Goal: Information Seeking & Learning: Find specific fact

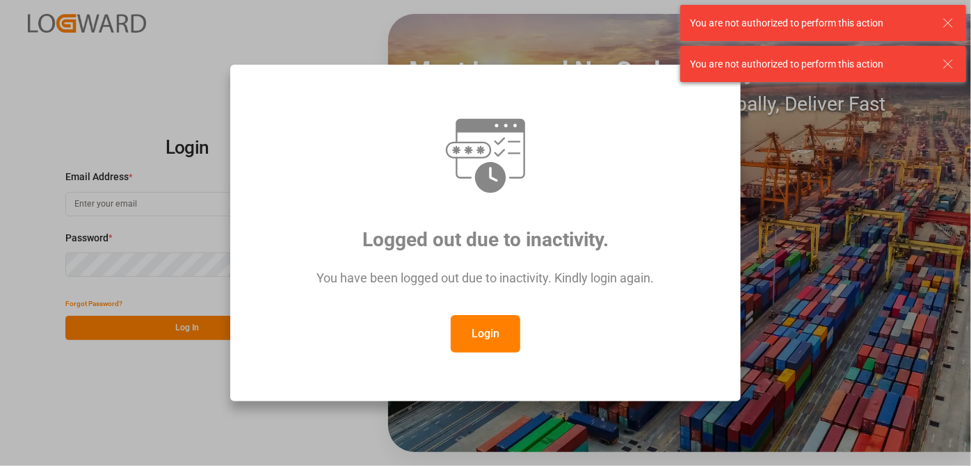
click at [439, 323] on div "Login" at bounding box center [485, 334] width 459 height 38
click at [477, 329] on button "Login" at bounding box center [486, 334] width 70 height 38
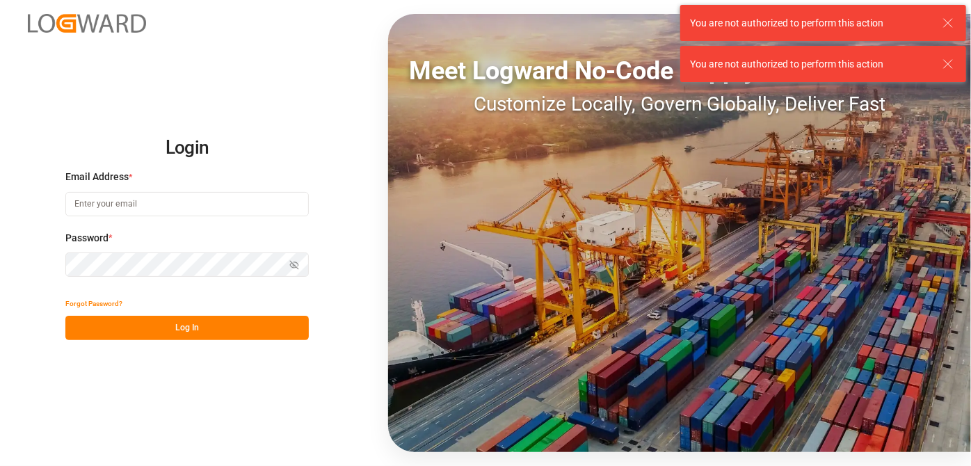
click at [150, 181] on label "Email Address *" at bounding box center [186, 177] width 243 height 15
click at [145, 201] on input at bounding box center [186, 204] width 243 height 24
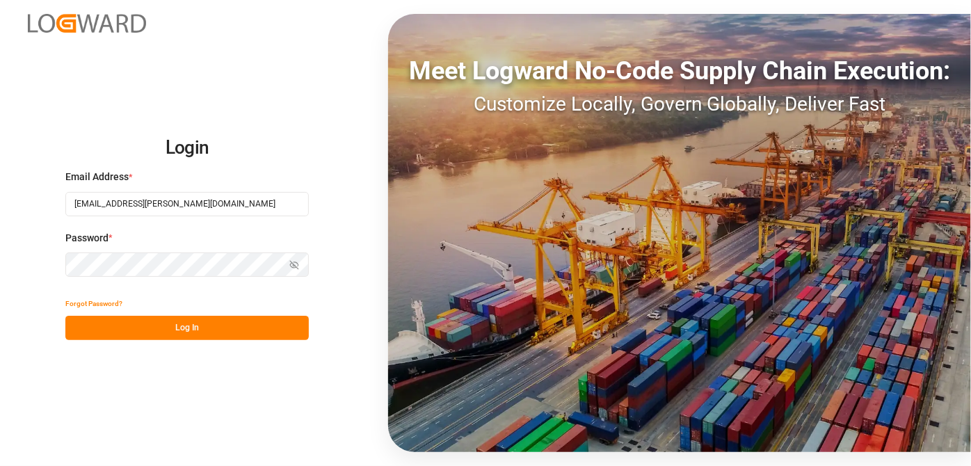
type input "[EMAIL_ADDRESS][PERSON_NAME][DOMAIN_NAME]"
click at [232, 325] on button "Log In" at bounding box center [186, 328] width 243 height 24
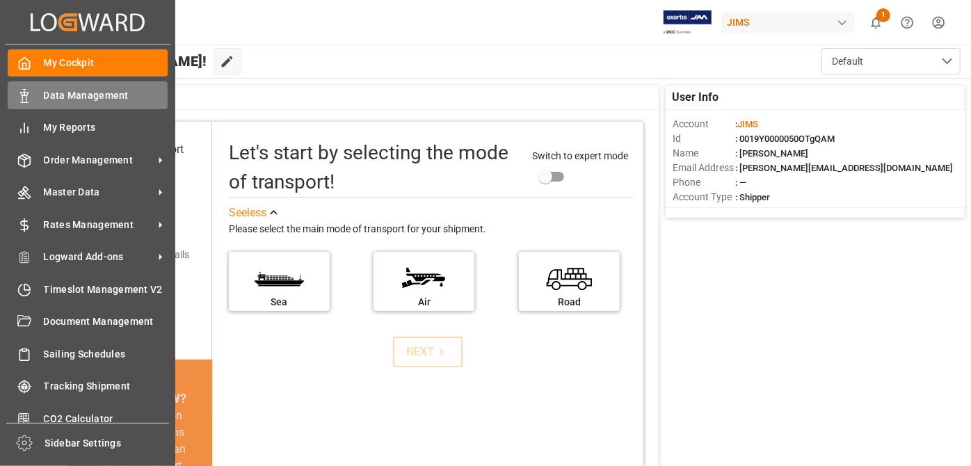
click at [93, 100] on span "Data Management" at bounding box center [106, 95] width 124 height 15
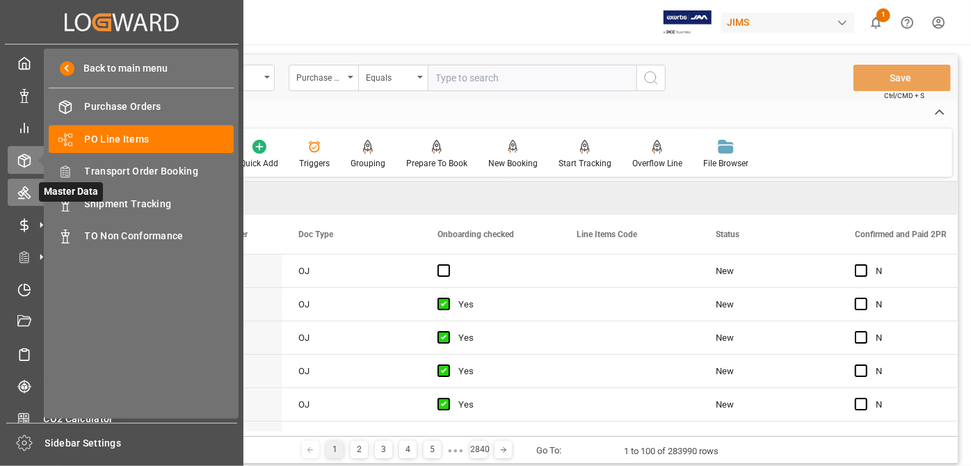
click at [19, 192] on icon at bounding box center [24, 193] width 13 height 13
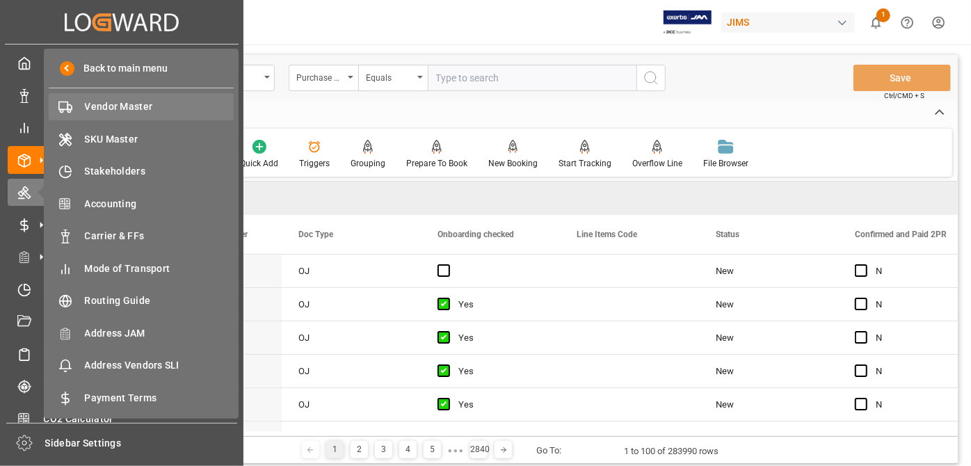
click at [129, 111] on span "Vendor Master" at bounding box center [160, 106] width 150 height 15
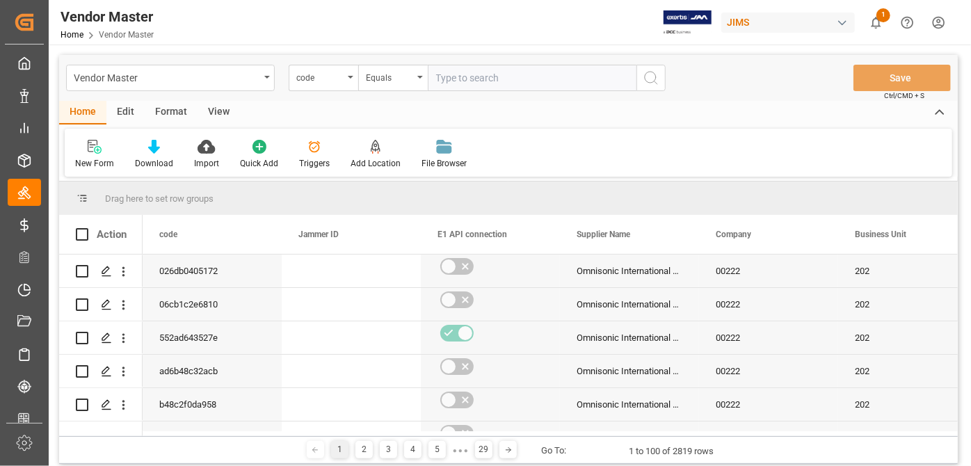
click at [484, 69] on input "text" at bounding box center [532, 78] width 209 height 26
click at [344, 81] on div "code" at bounding box center [324, 78] width 70 height 26
type input "supplier nu"
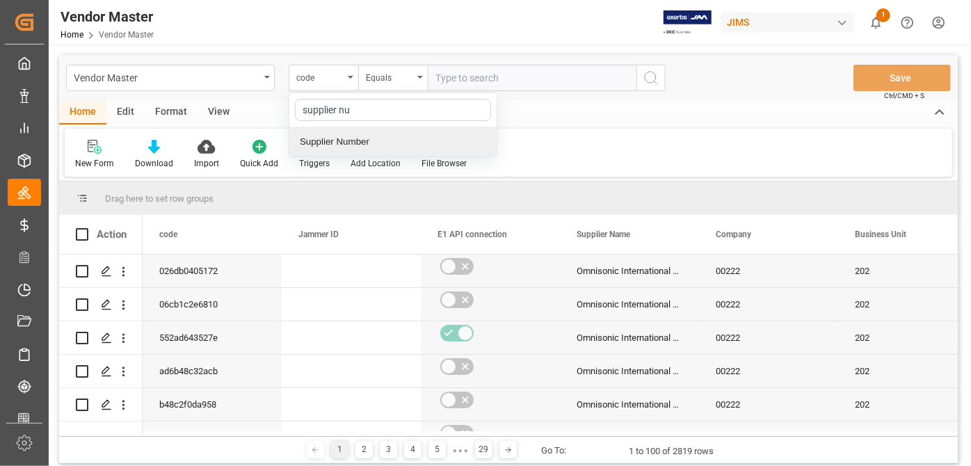
click at [367, 138] on div "Supplier Number" at bounding box center [392, 141] width 207 height 29
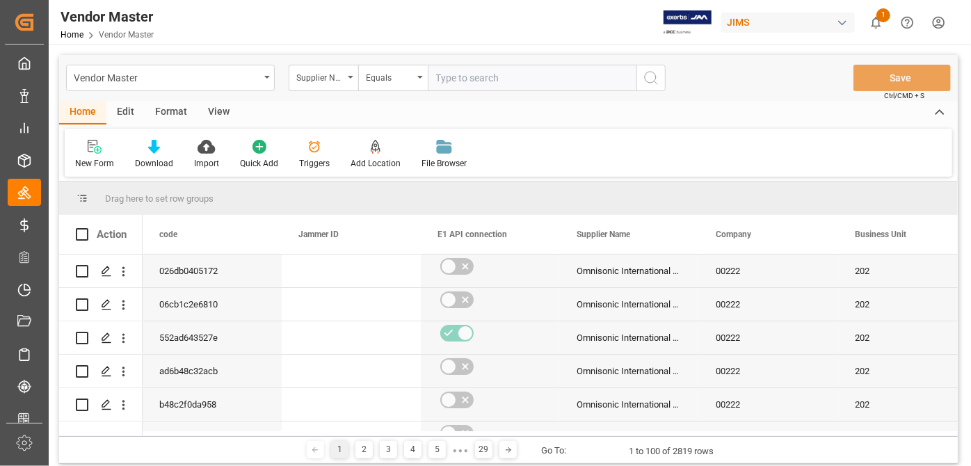
click at [506, 81] on input "text" at bounding box center [532, 78] width 209 height 26
paste input "609495"
type input "609495"
click at [644, 71] on icon "search button" at bounding box center [651, 78] width 17 height 17
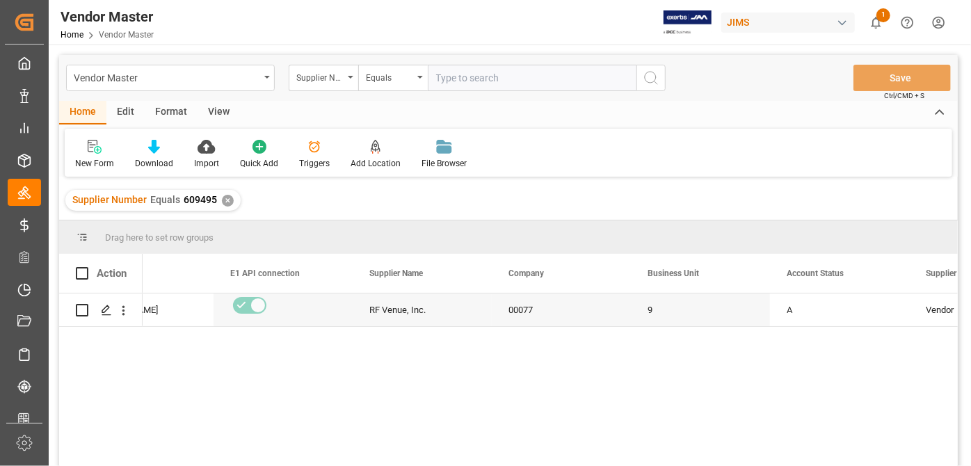
click at [228, 204] on div "✕" at bounding box center [228, 201] width 12 height 12
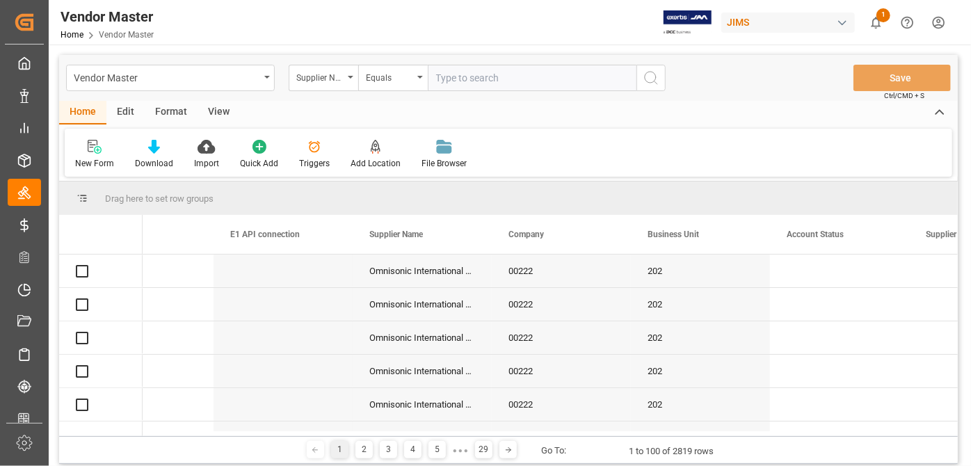
click at [491, 79] on input "text" at bounding box center [532, 78] width 209 height 26
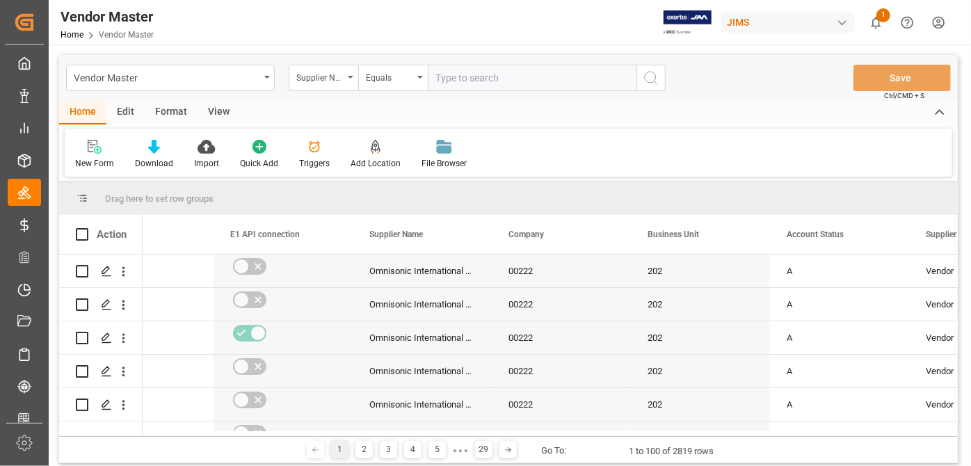
paste input "399268"
type input "399268"
click at [655, 76] on circle "search button" at bounding box center [650, 77] width 11 height 11
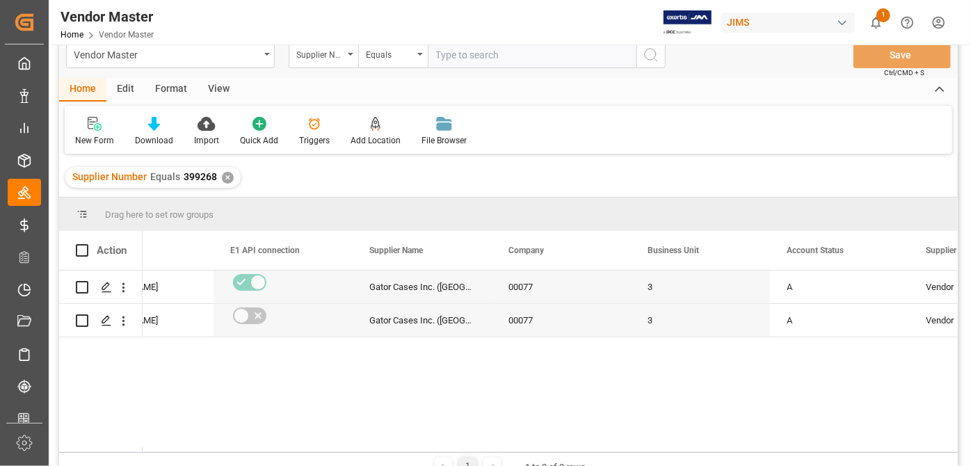
scroll to position [63, 0]
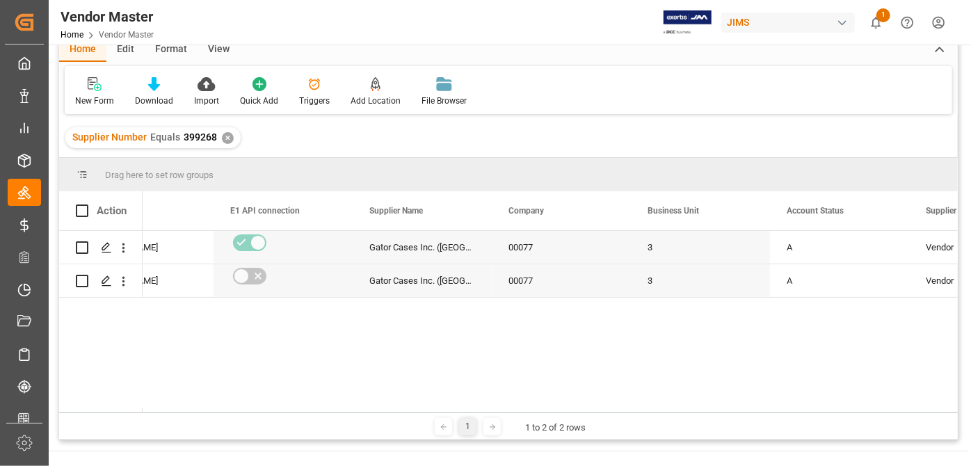
drag, startPoint x: 219, startPoint y: 412, endPoint x: 237, endPoint y: 408, distance: 18.4
click at [237, 408] on div "Drag here to set row groups Drag here to set column labels Action code Jammer I…" at bounding box center [508, 299] width 898 height 282
click at [219, 412] on div "1 1 to 2 of 2 rows" at bounding box center [508, 426] width 898 height 28
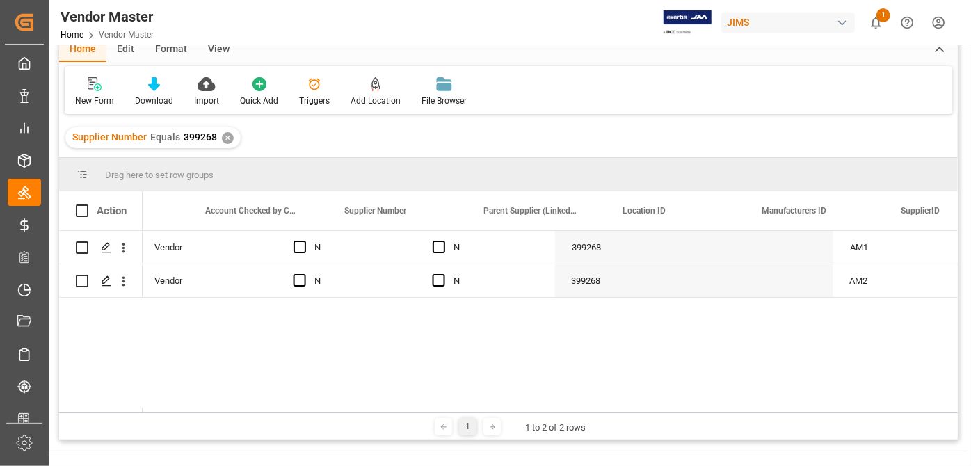
scroll to position [0, 0]
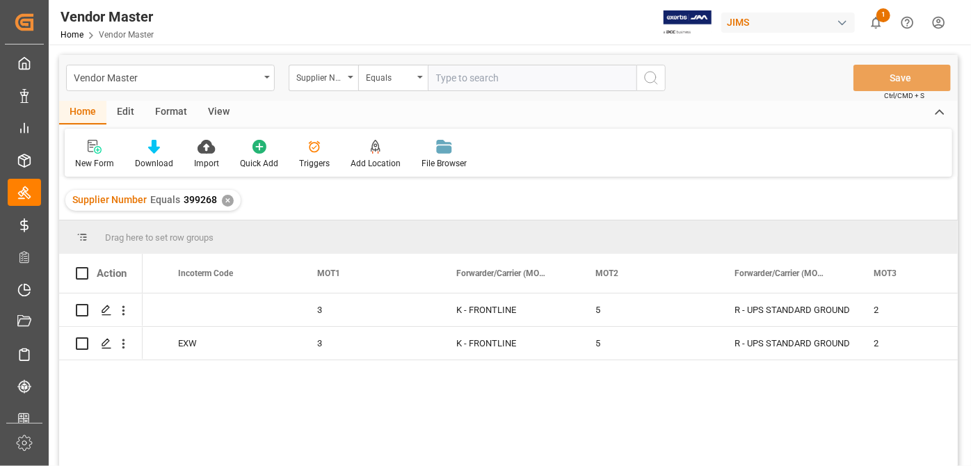
click at [226, 200] on div "✕" at bounding box center [228, 201] width 12 height 12
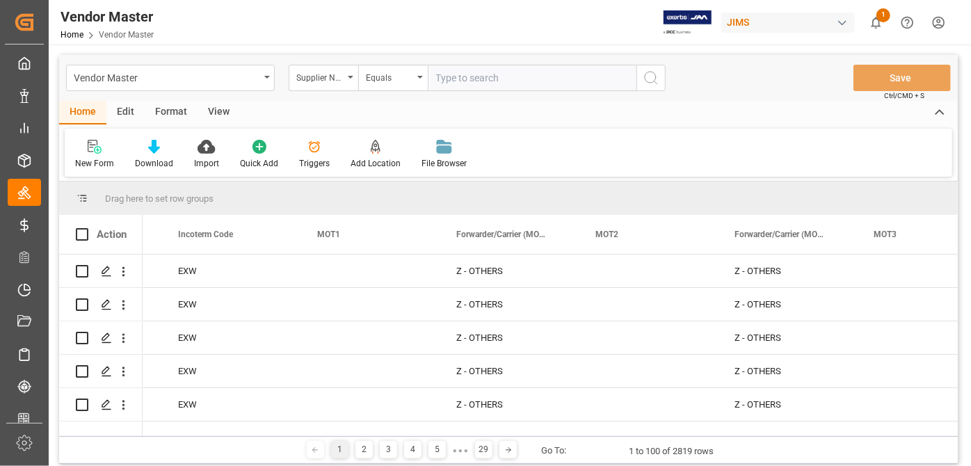
click at [469, 75] on input "text" at bounding box center [532, 78] width 209 height 26
paste input "609495"
type input "609495"
click at [643, 77] on icon "search button" at bounding box center [651, 78] width 17 height 17
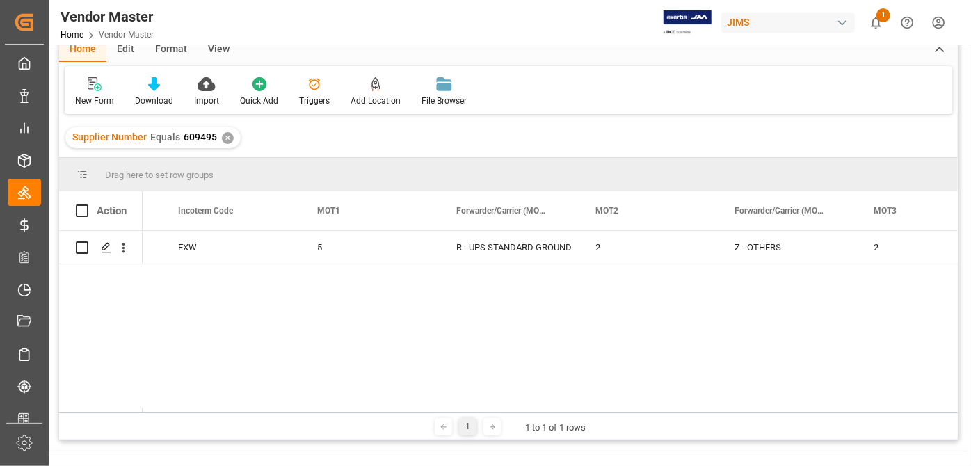
click at [535, 408] on div at bounding box center [578, 410] width 8345 height 5
drag, startPoint x: 535, startPoint y: 407, endPoint x: 256, endPoint y: 388, distance: 280.2
click at [256, 388] on div "Action State/Province Incoterm Incoterm Code" at bounding box center [508, 301] width 898 height 221
click at [522, 414] on div "1 1 to 1 of 1 rows" at bounding box center [508, 426] width 898 height 28
click at [525, 411] on div "Drag here to set row groups Drag here to set column labels Action State/Provinc…" at bounding box center [508, 299] width 898 height 282
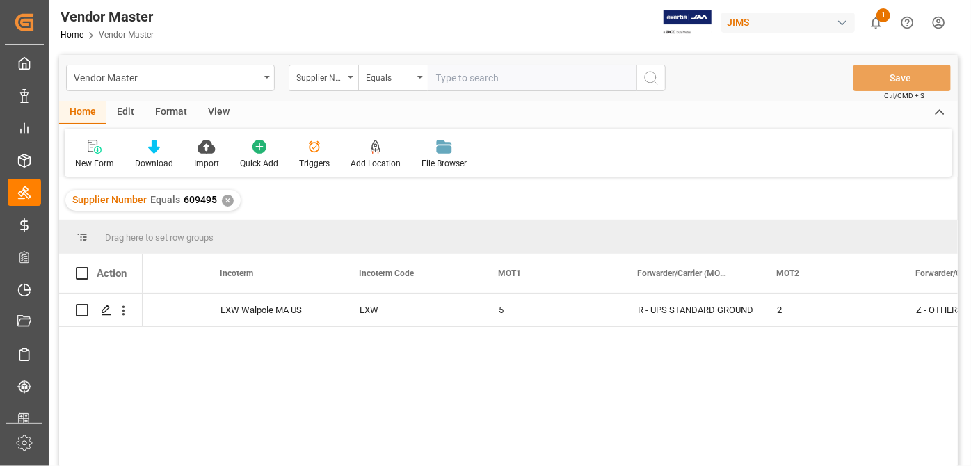
click at [228, 205] on div "✕" at bounding box center [228, 201] width 12 height 12
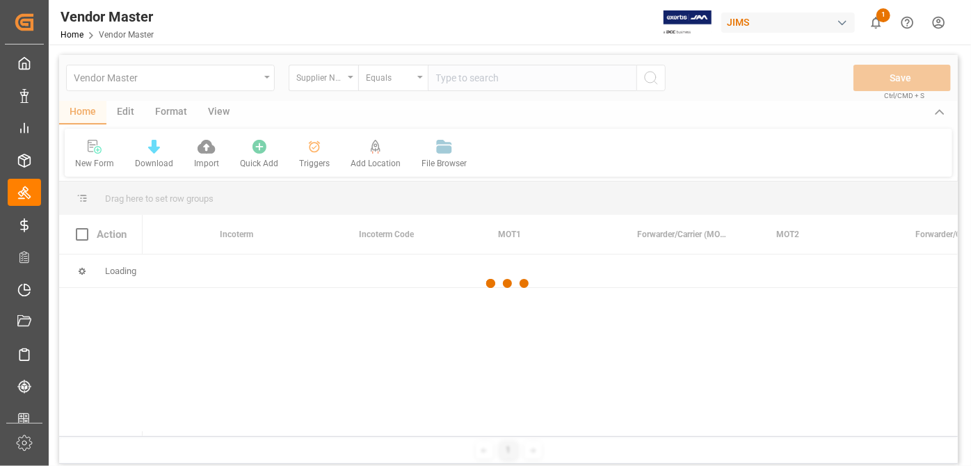
click at [519, 76] on div at bounding box center [508, 284] width 898 height 458
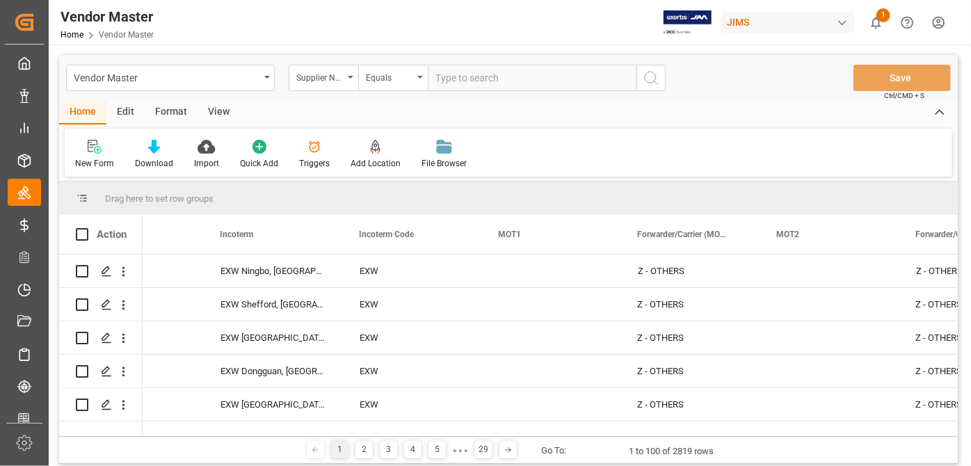
click at [522, 82] on input "text" at bounding box center [532, 78] width 209 height 26
paste input "752585"
type input "752585"
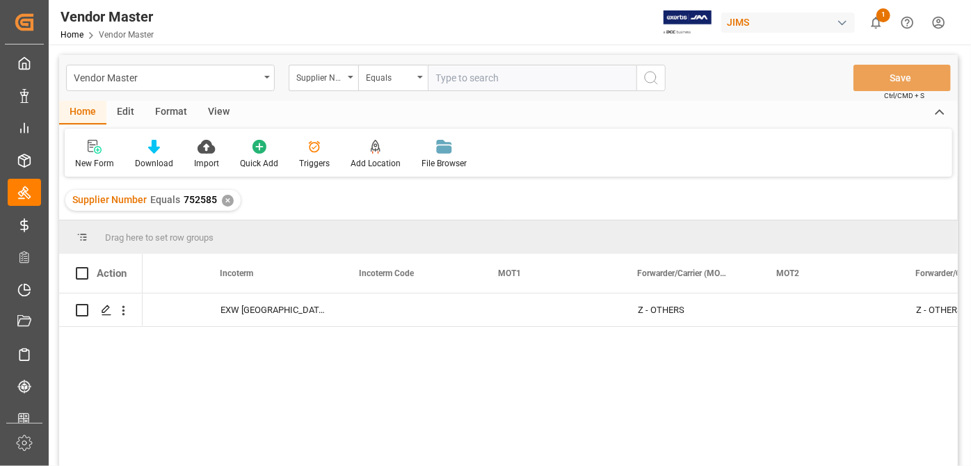
click at [498, 408] on div "66214-1629 KS EXW [GEOGRAPHIC_DATA] [GEOGRAPHIC_DATA] [GEOGRAPHIC_DATA] Z - OTH…" at bounding box center [550, 384] width 815 height 182
drag, startPoint x: 303, startPoint y: 378, endPoint x: 313, endPoint y: 362, distance: 19.3
click at [303, 377] on div "66214-1629 KS EXW [GEOGRAPHIC_DATA] [GEOGRAPHIC_DATA] [GEOGRAPHIC_DATA] Z - OTH…" at bounding box center [550, 384] width 815 height 182
